Goal: Transaction & Acquisition: Subscribe to service/newsletter

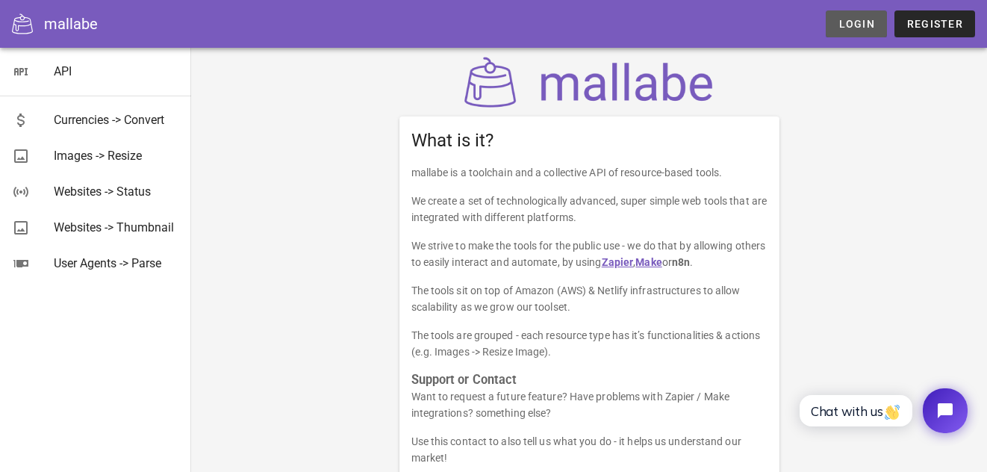
click at [866, 26] on span "Login" at bounding box center [855, 24] width 37 height 12
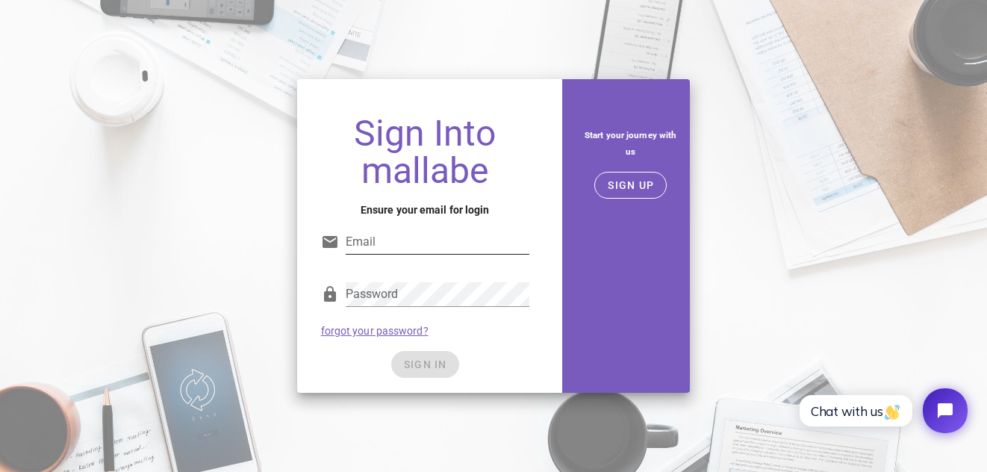
click at [456, 243] on input "Email" at bounding box center [438, 242] width 184 height 24
type input "brigitta.rucz@yahoo.com"
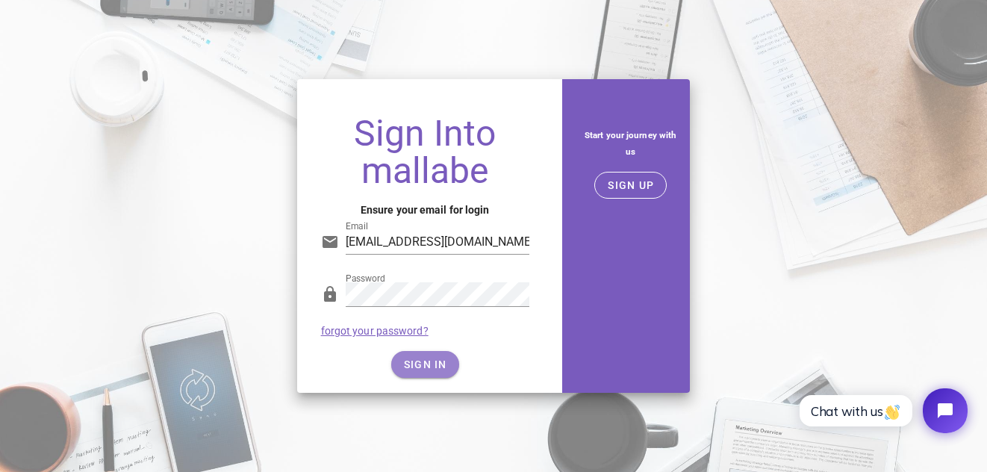
click at [434, 361] on span "SIGN IN" at bounding box center [425, 364] width 44 height 12
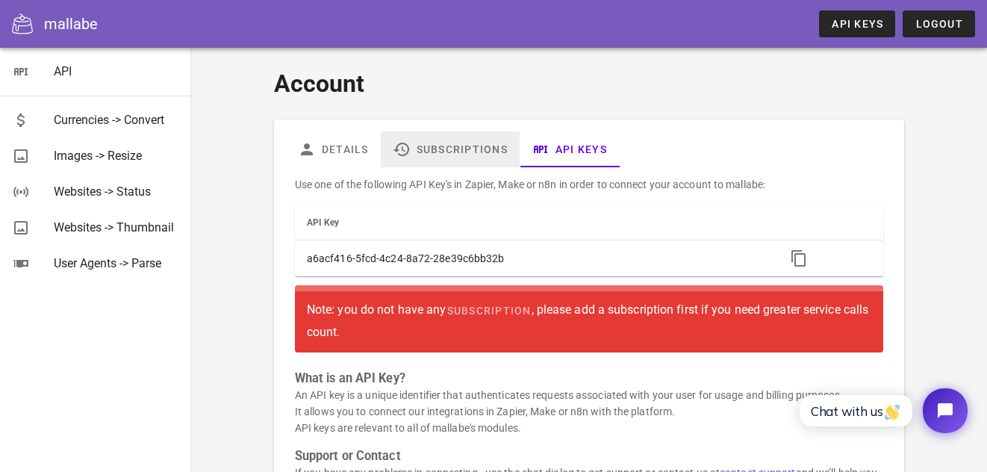
click at [439, 150] on link "Subscriptions" at bounding box center [450, 149] width 139 height 36
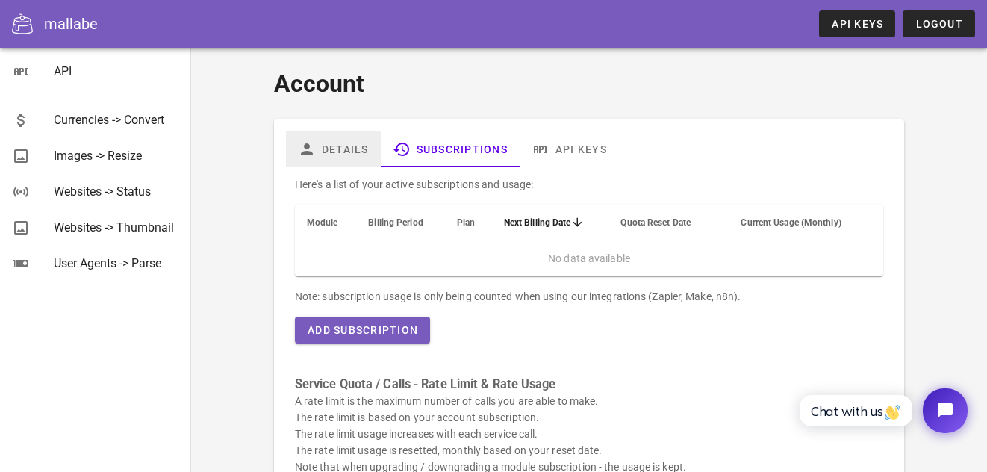
click at [331, 150] on link "Details" at bounding box center [333, 149] width 95 height 36
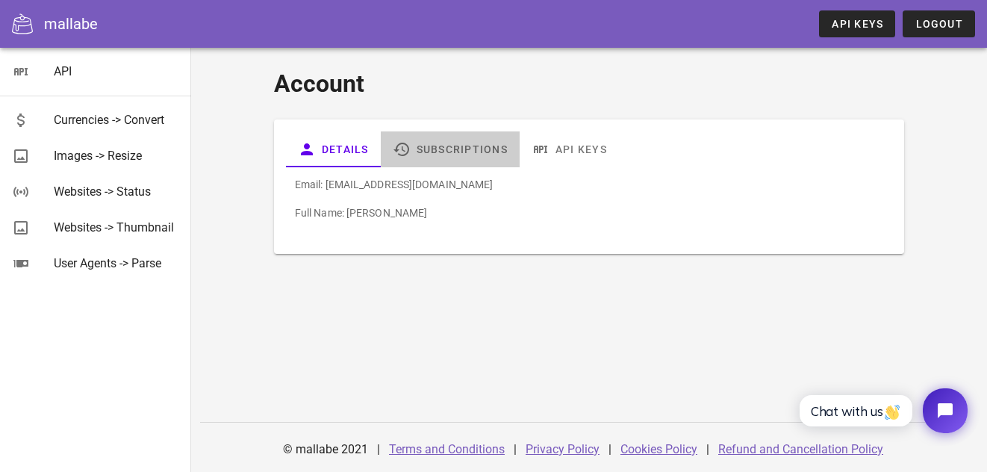
click at [444, 153] on link "Subscriptions" at bounding box center [450, 149] width 139 height 36
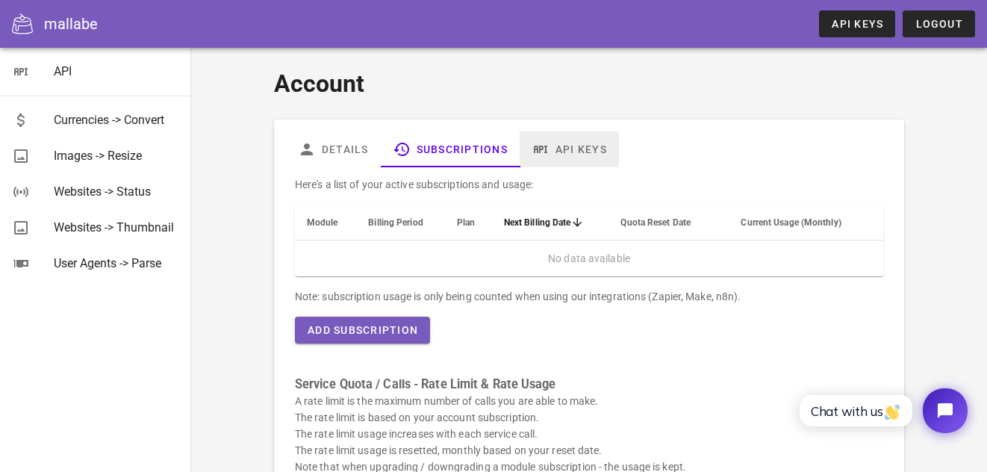
click at [590, 145] on link "API Keys" at bounding box center [569, 149] width 99 height 36
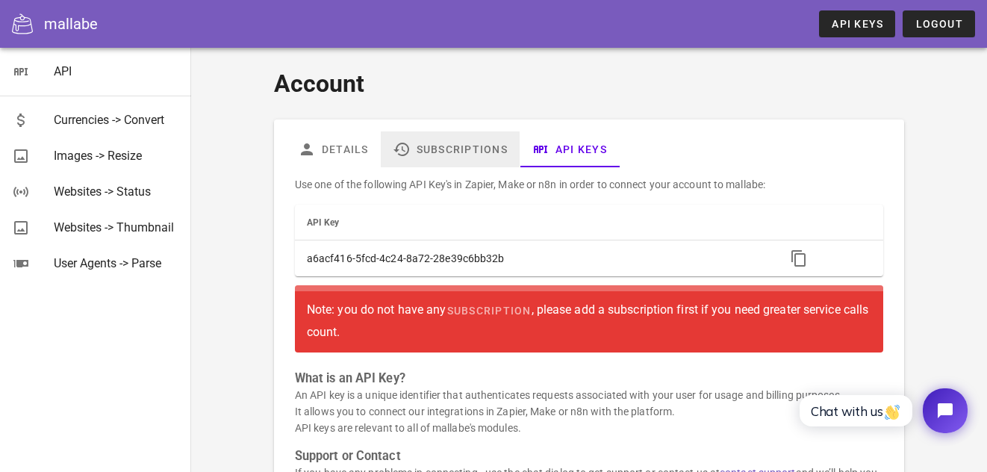
click at [428, 137] on link "Subscriptions" at bounding box center [450, 149] width 139 height 36
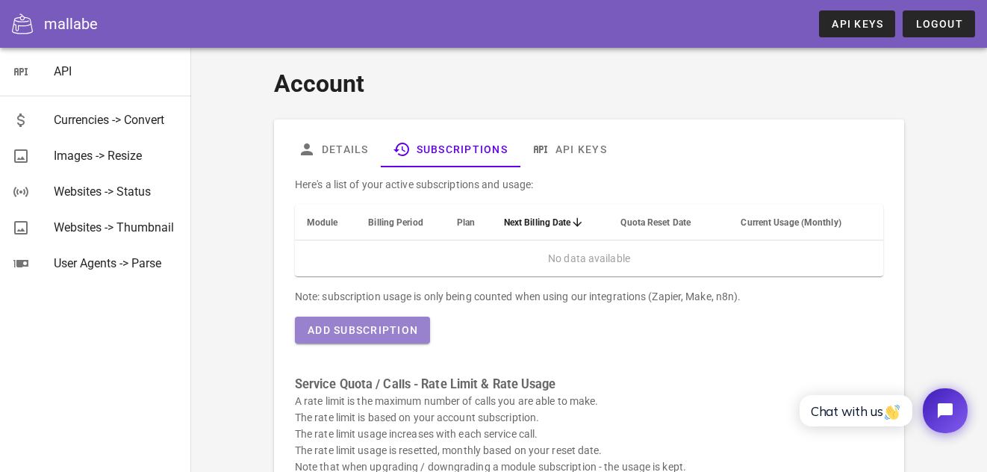
click at [339, 327] on span "Add Subscription" at bounding box center [362, 330] width 111 height 12
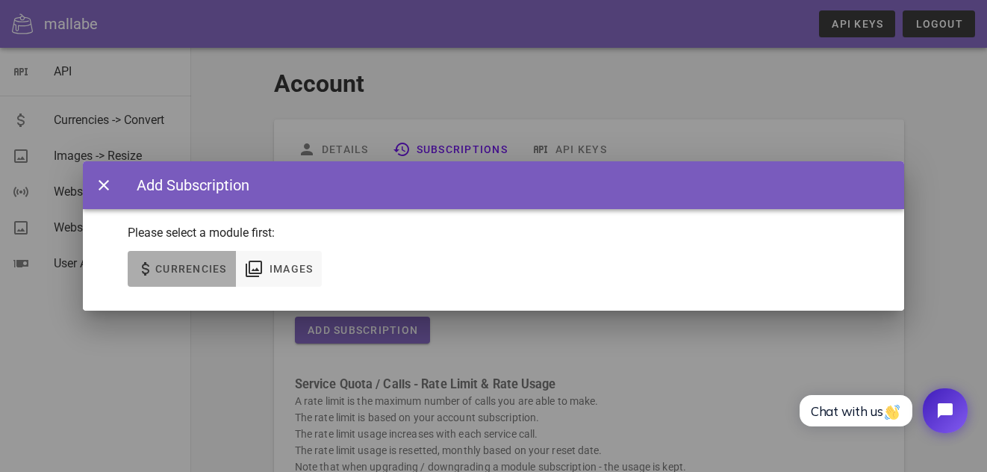
click at [199, 261] on span "Currencies" at bounding box center [182, 269] width 90 height 18
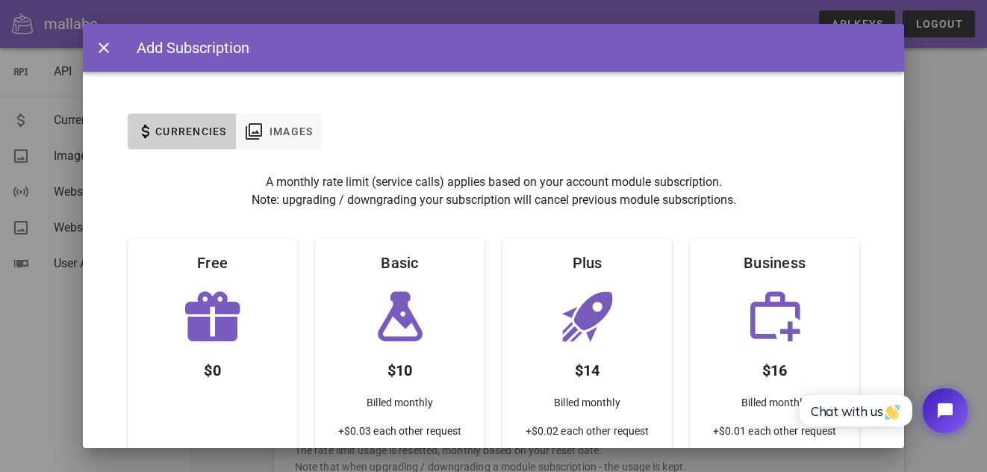
scroll to position [209, 0]
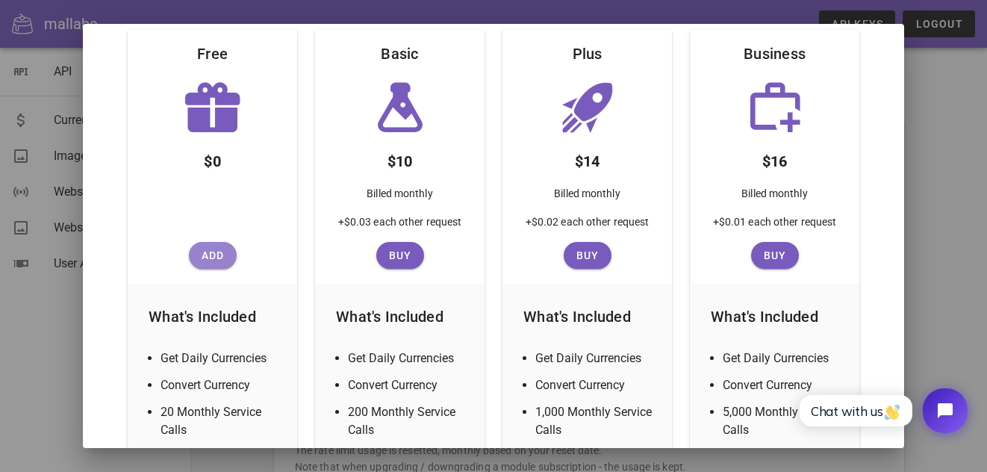
click at [204, 242] on button "Add" at bounding box center [213, 255] width 48 height 27
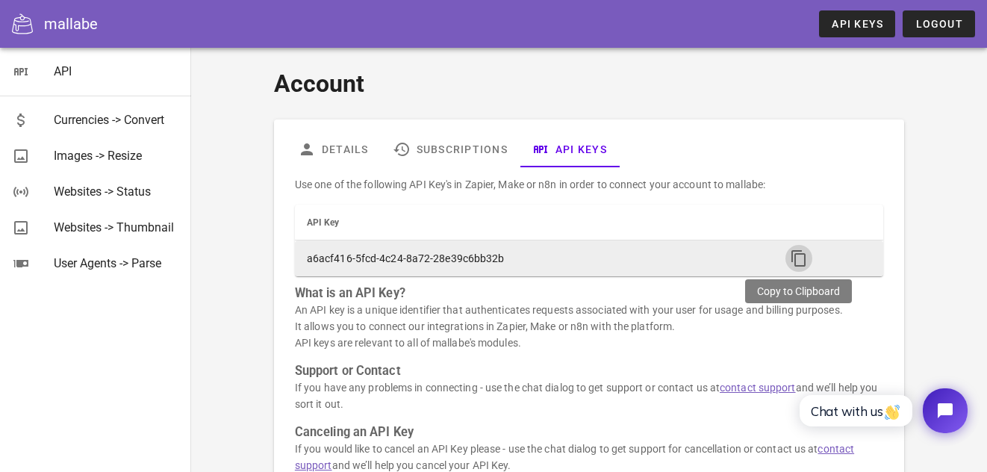
click at [803, 260] on icon "button" at bounding box center [799, 258] width 18 height 18
click at [793, 254] on icon "button" at bounding box center [799, 258] width 18 height 18
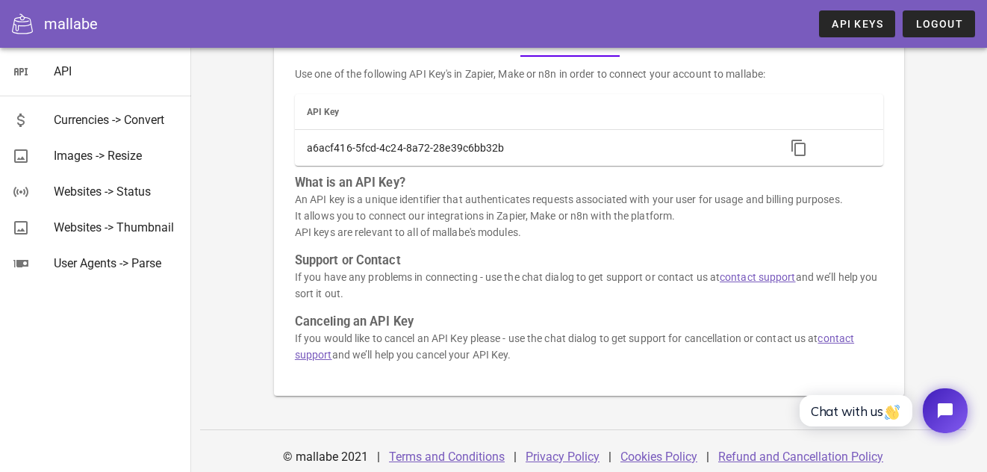
scroll to position [118, 0]
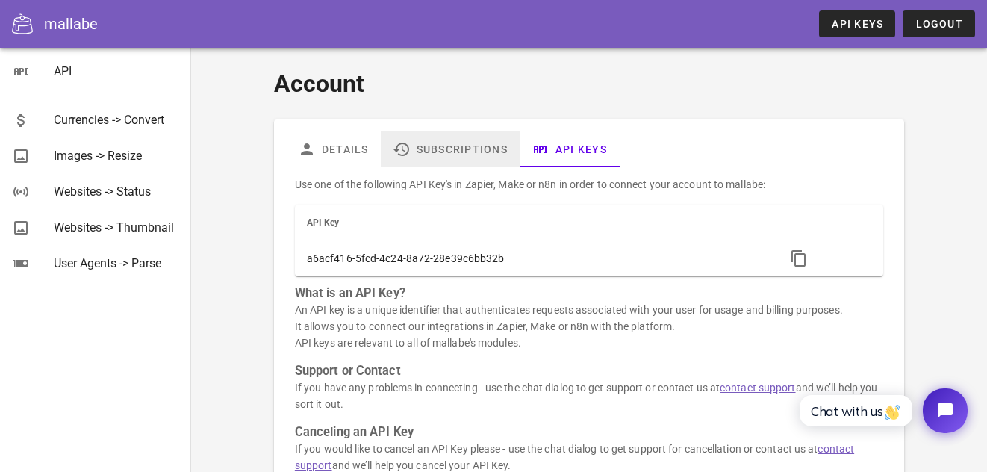
click at [471, 146] on link "Subscriptions" at bounding box center [450, 149] width 139 height 36
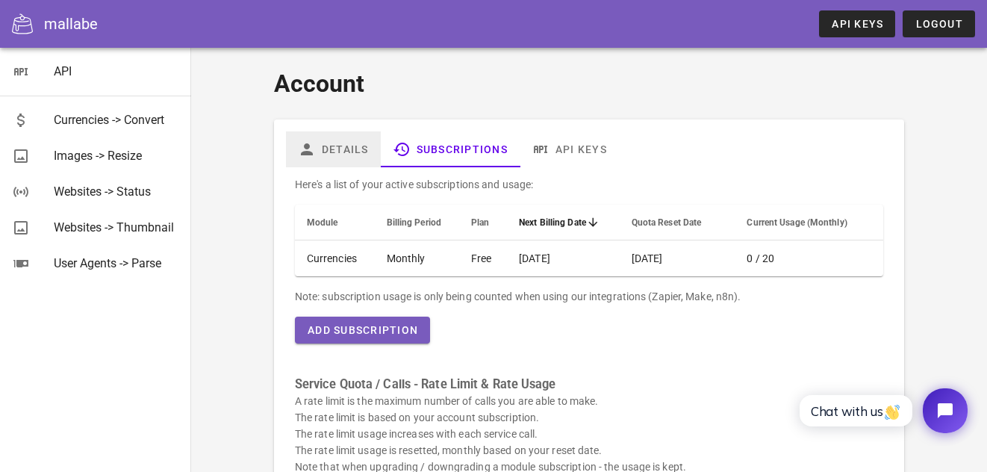
click at [349, 159] on link "Details" at bounding box center [333, 149] width 95 height 36
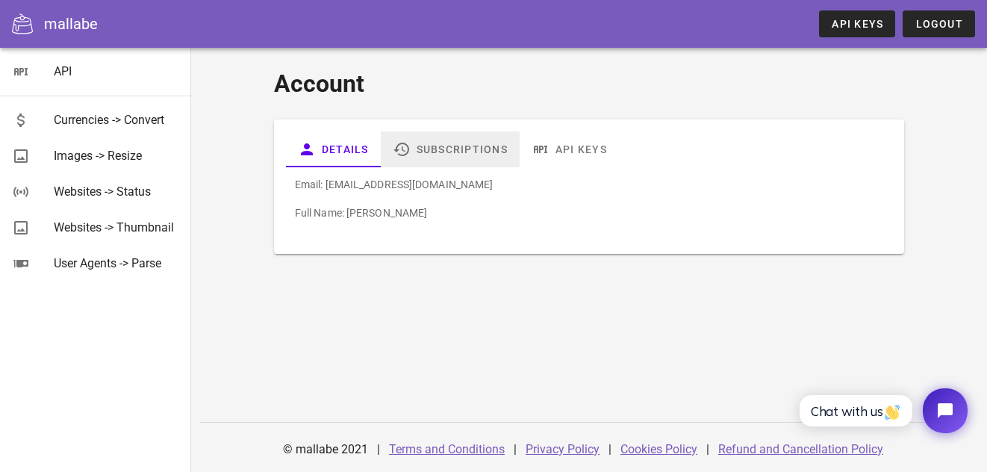
click at [463, 146] on link "Subscriptions" at bounding box center [450, 149] width 139 height 36
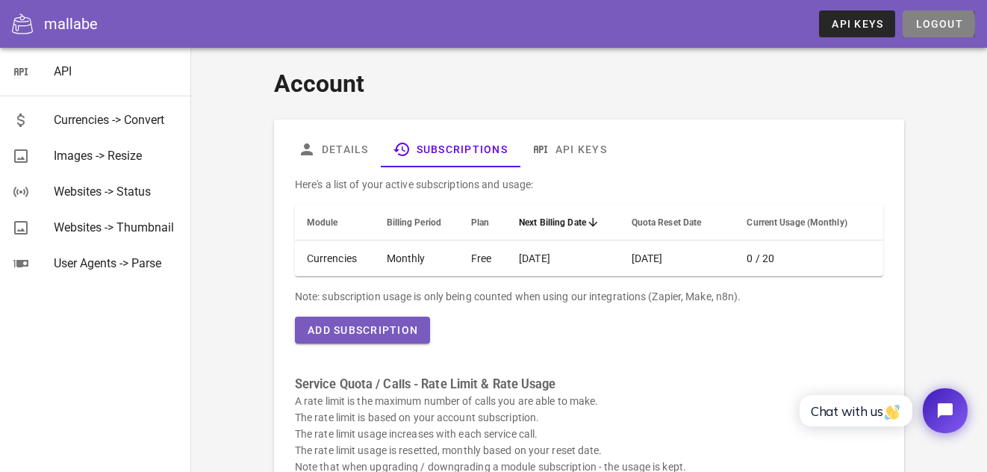
click at [944, 25] on span "Logout" at bounding box center [938, 24] width 49 height 12
